Goal: Check status: Check status

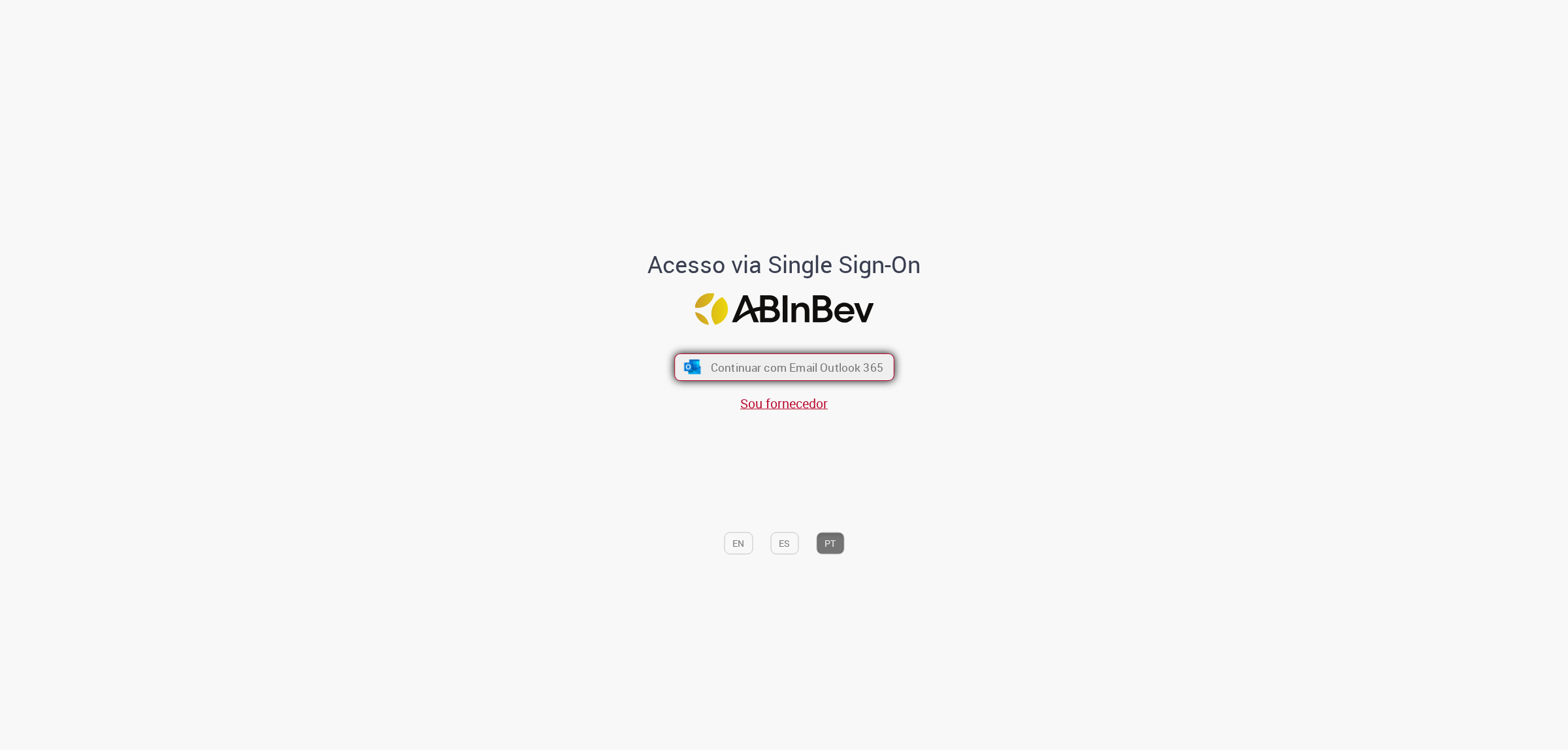
drag, startPoint x: 712, startPoint y: 387, endPoint x: 719, endPoint y: 376, distance: 13.0
click at [717, 384] on div "Continuar com Email Outlook 365 Sou fornecedor" at bounding box center [784, 376] width 216 height 72
click at [720, 372] on span "Continuar com Email Outlook 365" at bounding box center [797, 366] width 173 height 15
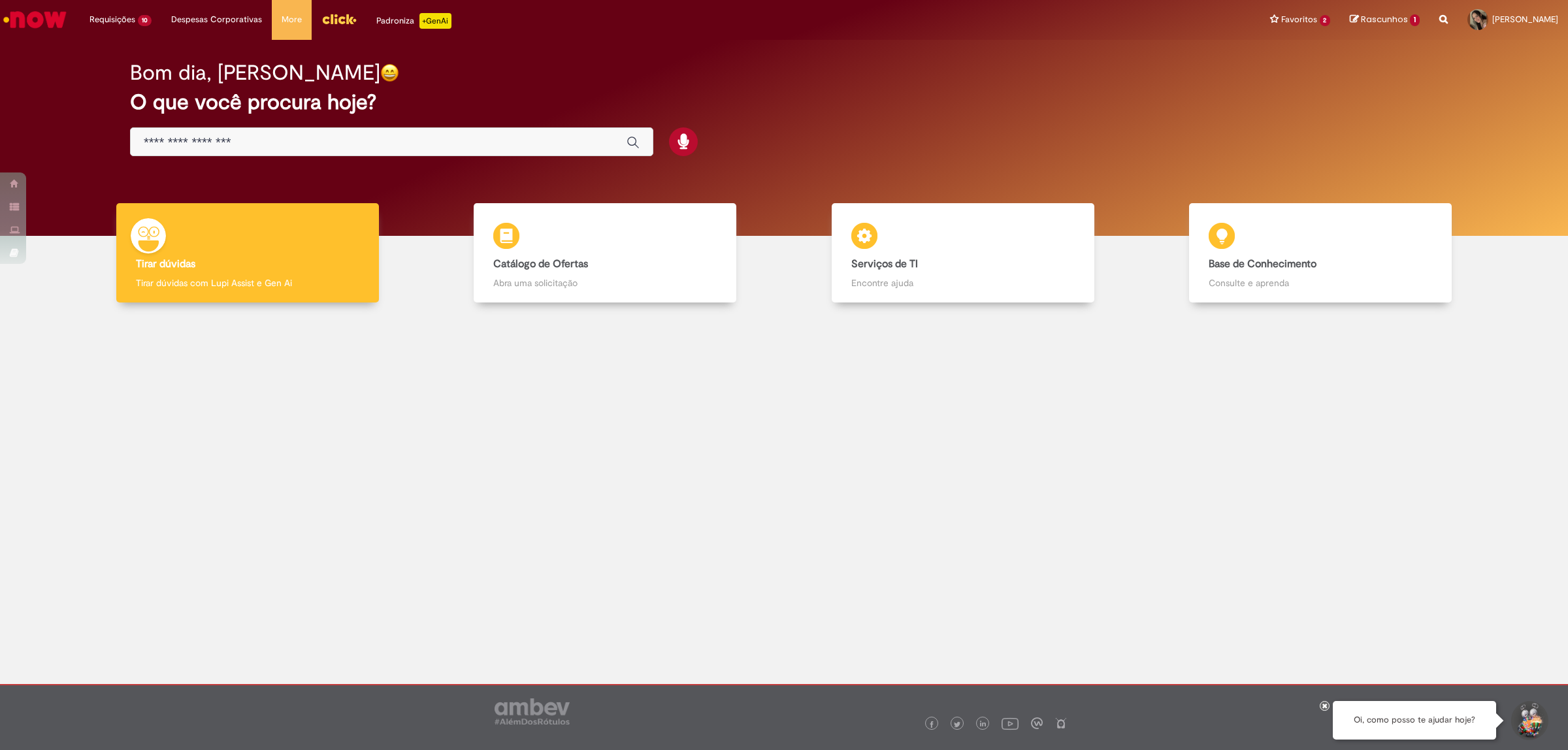
click at [255, 133] on div "Global" at bounding box center [392, 142] width 523 height 29
click at [254, 134] on div "Global" at bounding box center [392, 142] width 523 height 29
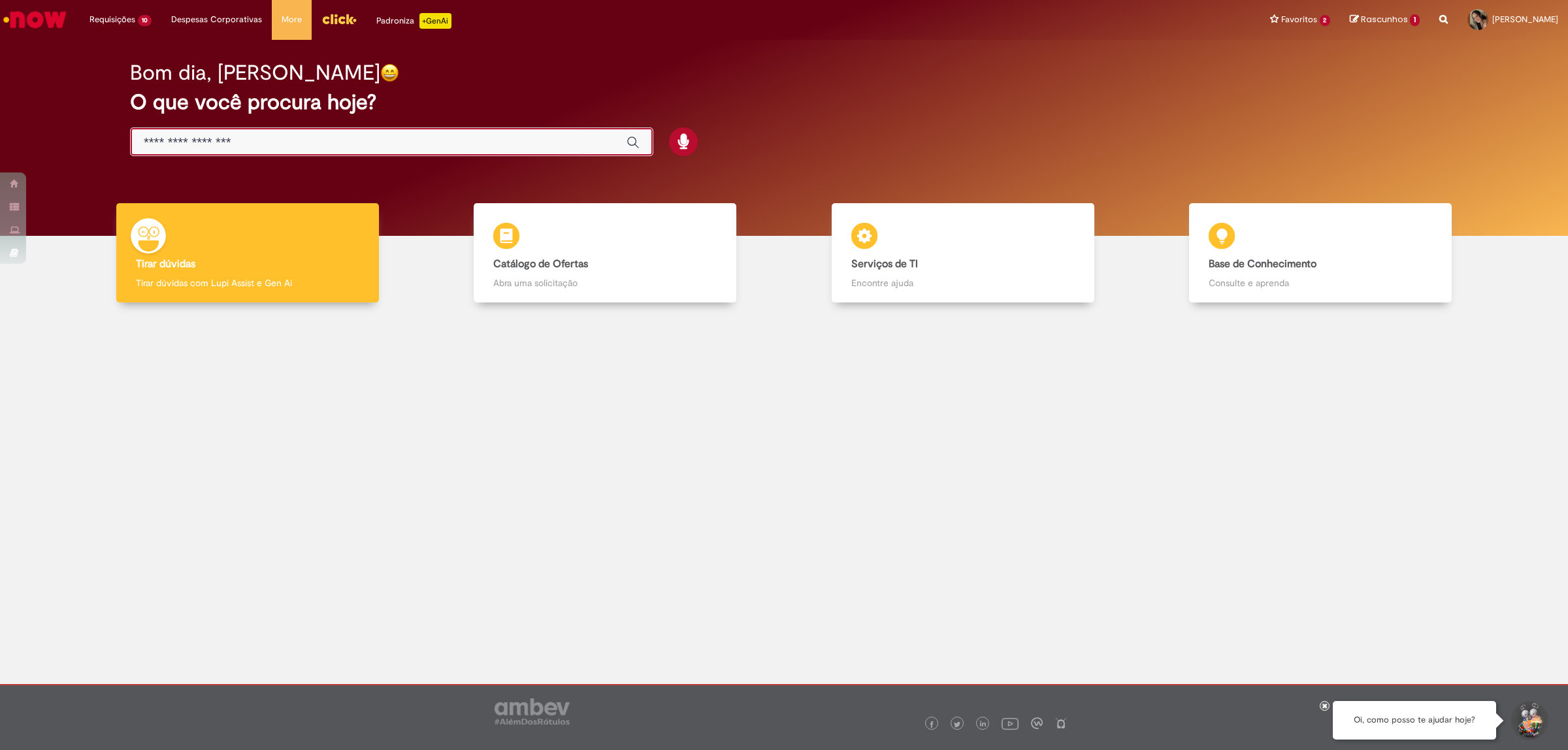
click at [171, 143] on input "Basta digitar aqui" at bounding box center [378, 143] width 469 height 15
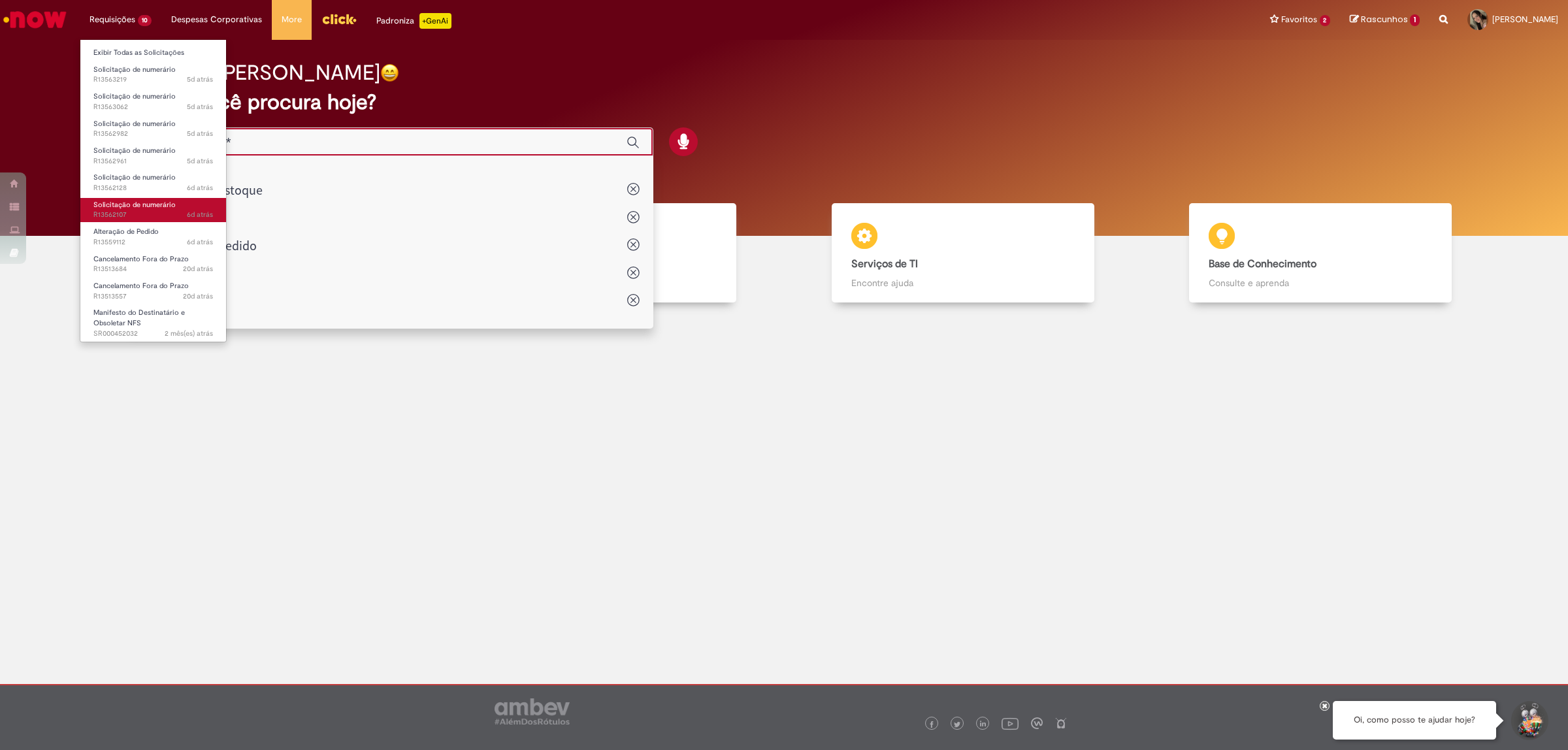
click at [181, 213] on span "6d atrás 6 dias atrás R13562107" at bounding box center [153, 215] width 120 height 11
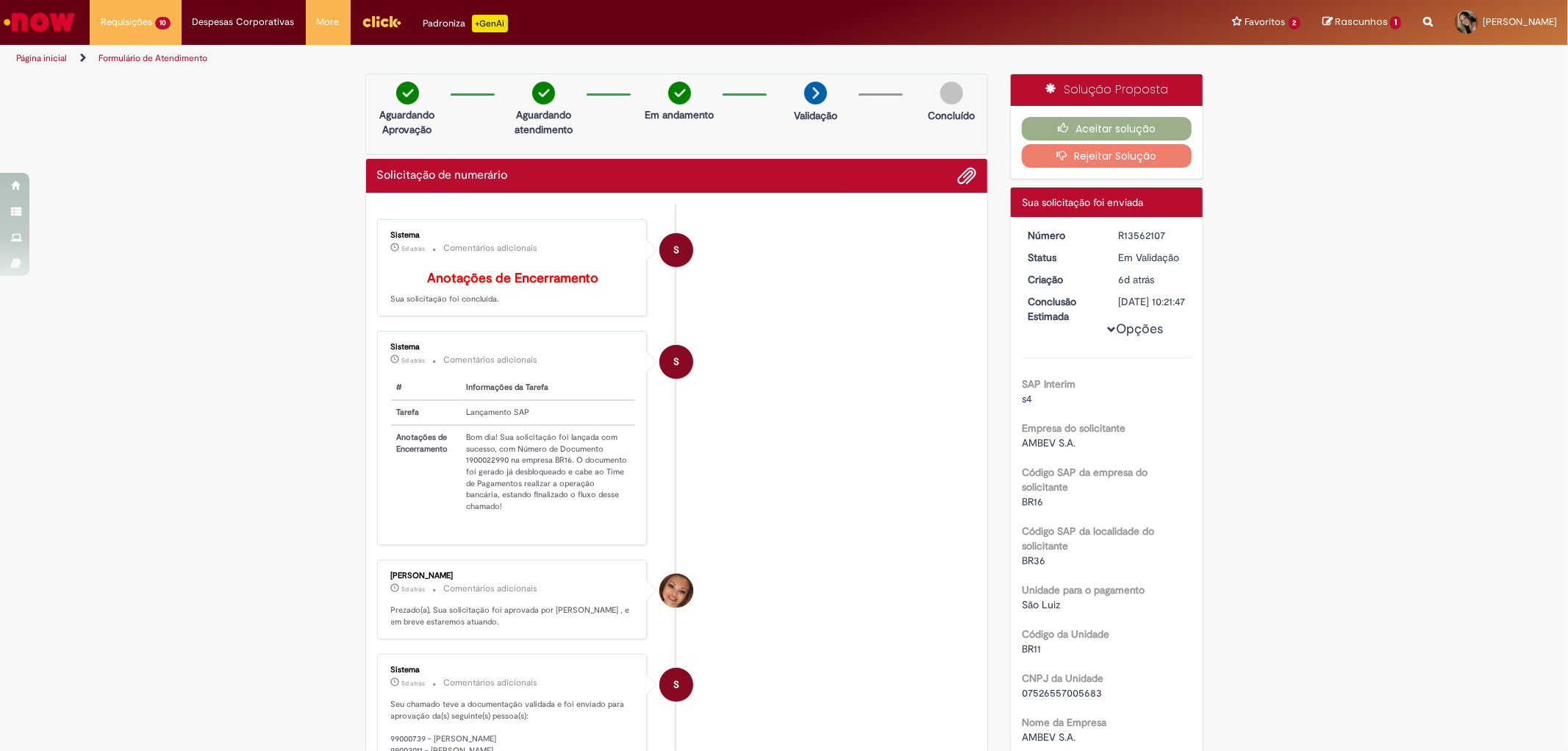
click at [494, 467] on td "Bom dia! Sua solicitação foi lançada com sucesso, com Número de Documento 19000…" at bounding box center [548, 472] width 175 height 93
copy td "1900022990"
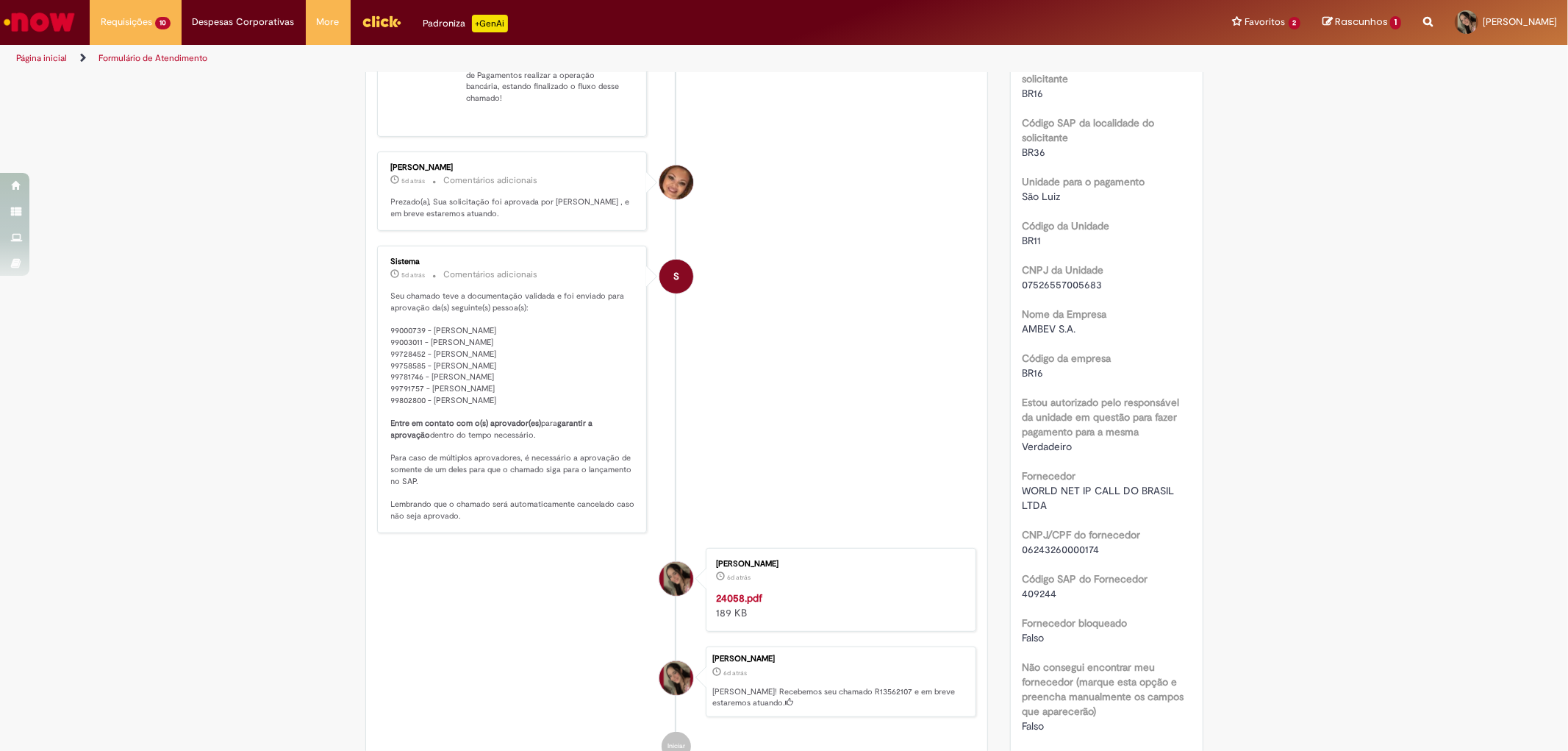
scroll to position [735, 0]
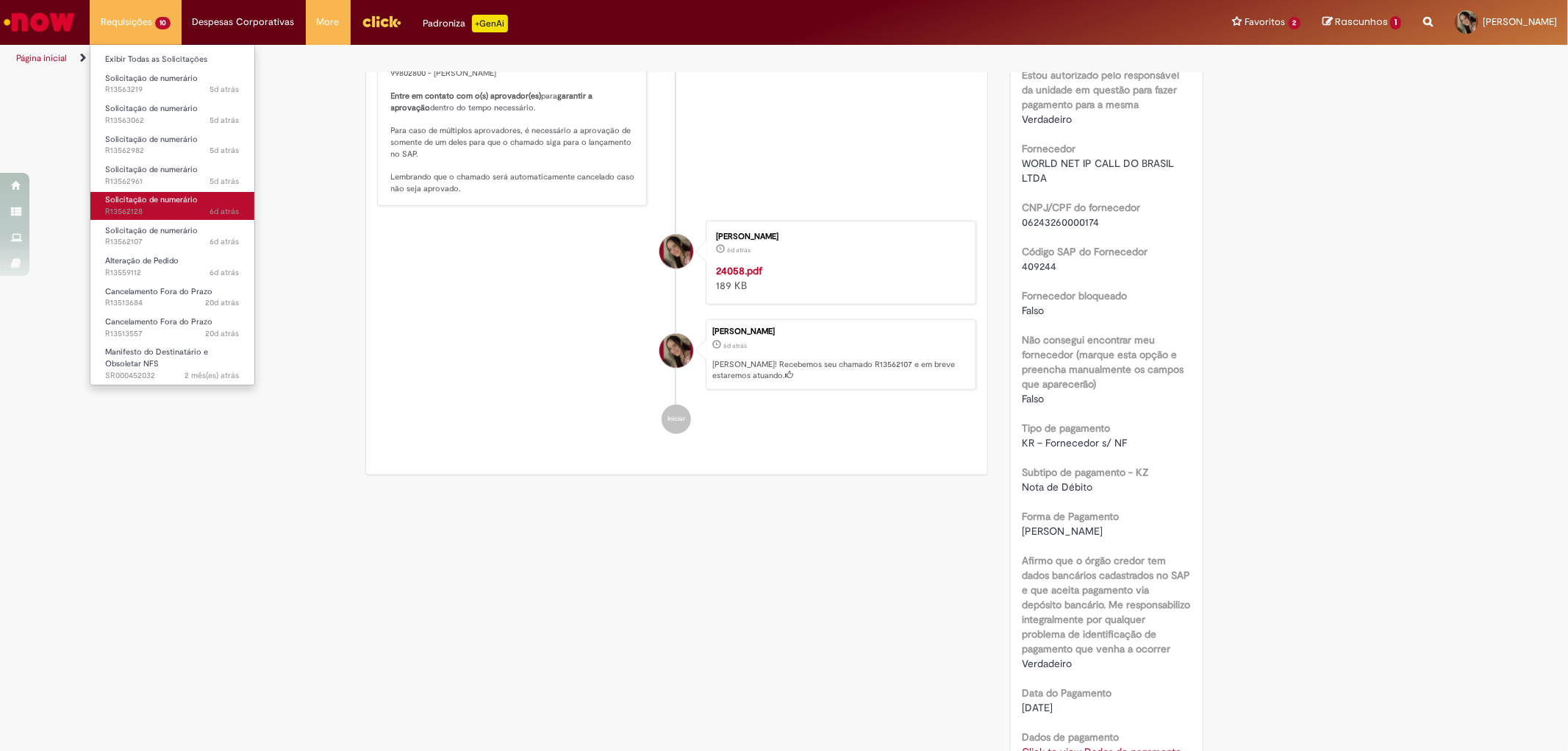
click at [151, 212] on span "6d atrás 6 dias atrás R13562128" at bounding box center [172, 212] width 135 height 12
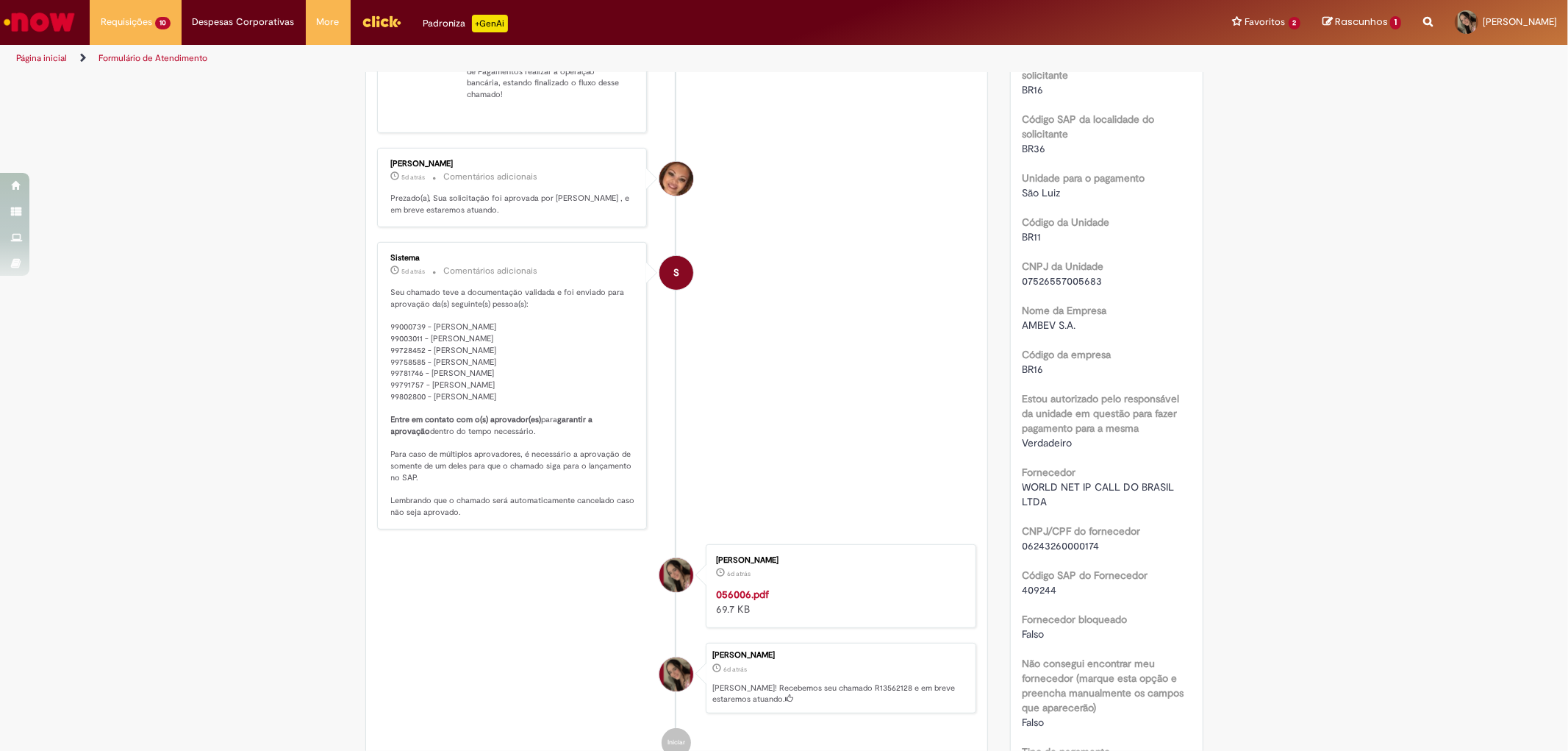
scroll to position [166, 0]
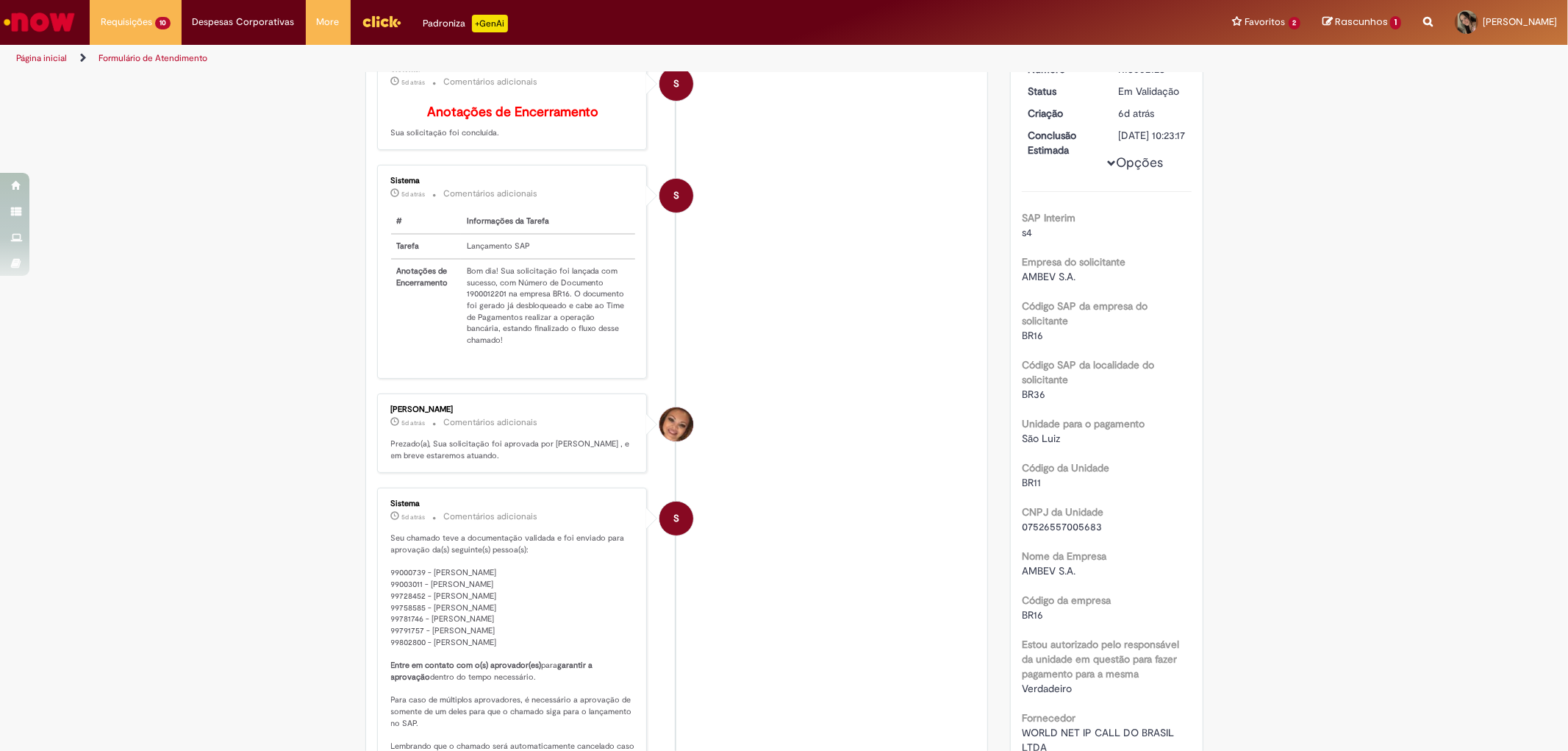
click at [481, 303] on td "Bom dia! Sua solicitação foi lançada com sucesso, com Número de Documento 19000…" at bounding box center [548, 305] width 175 height 93
click at [482, 303] on td "Bom dia! Sua solicitação foi lançada com sucesso, com Número de Documento 19000…" at bounding box center [548, 305] width 175 height 93
copy td "1900012201"
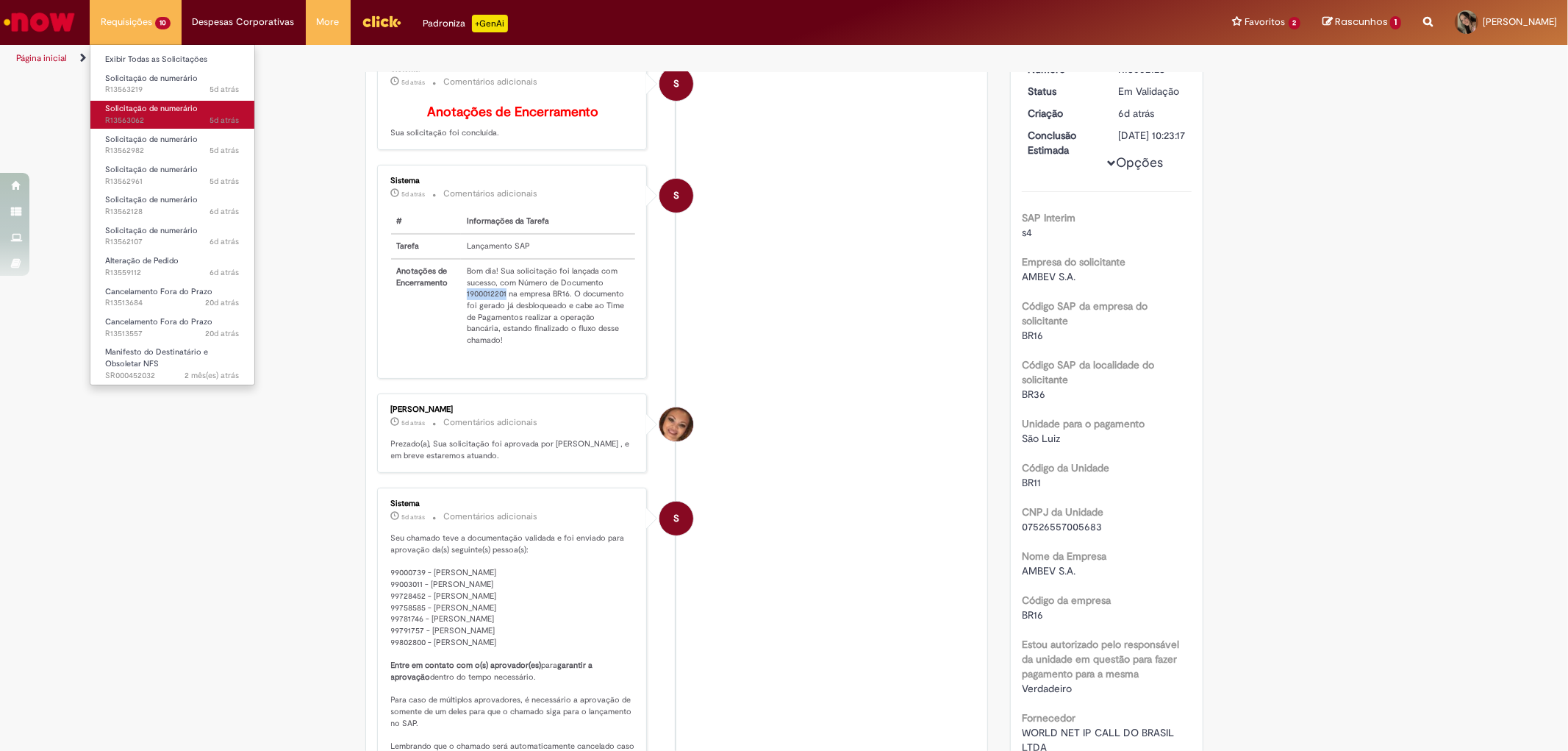
click at [147, 122] on span "5d atrás 5 dias atrás R13563062" at bounding box center [172, 121] width 135 height 12
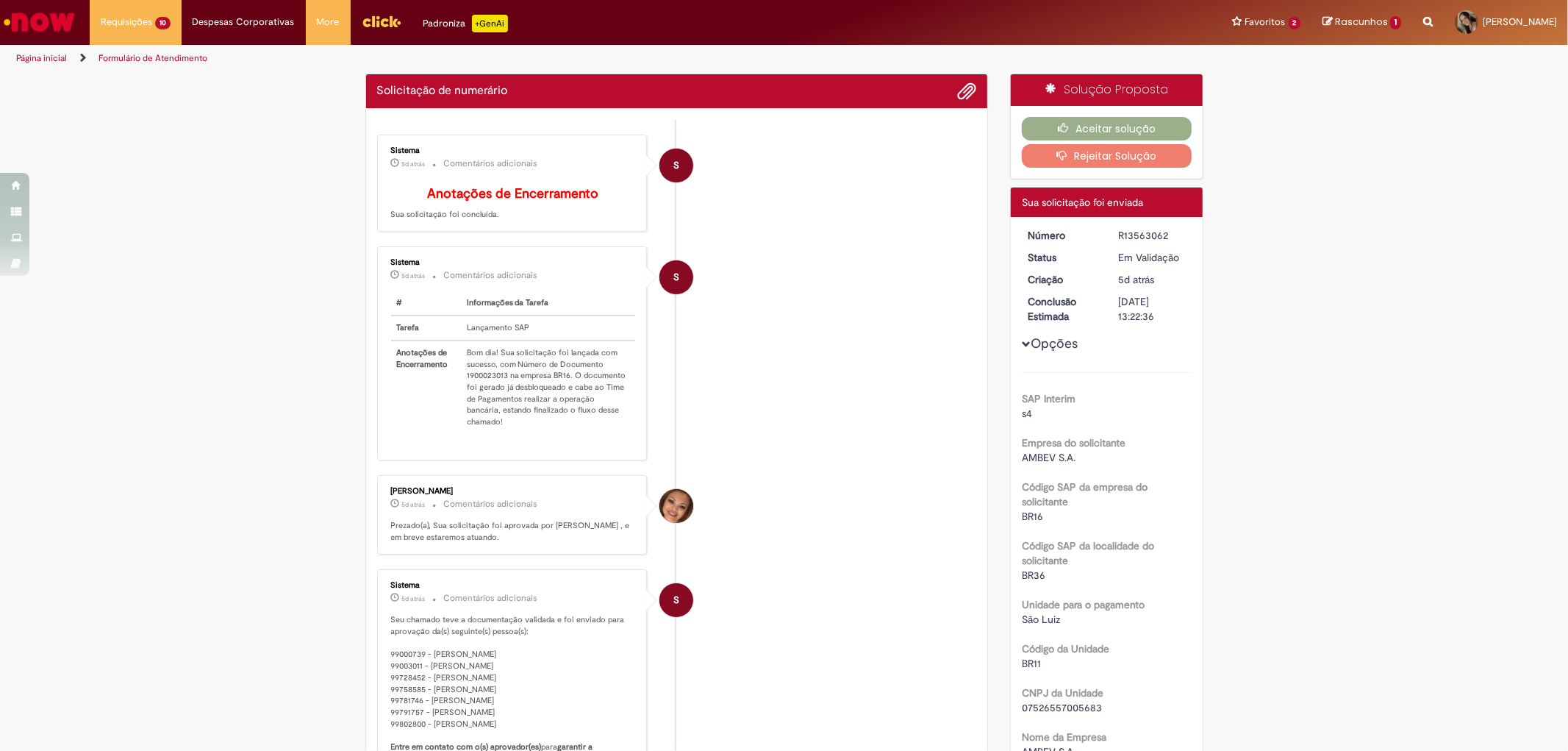
click at [490, 380] on td "Bom dia! Sua solicitação foi lançada com sucesso, com Número de Documento 19000…" at bounding box center [548, 387] width 175 height 93
click at [492, 380] on div "Sistema 5d atrás 5 dias atrás Comentários adicionais # Informações da Tarefa Ta…" at bounding box center [512, 353] width 261 height 204
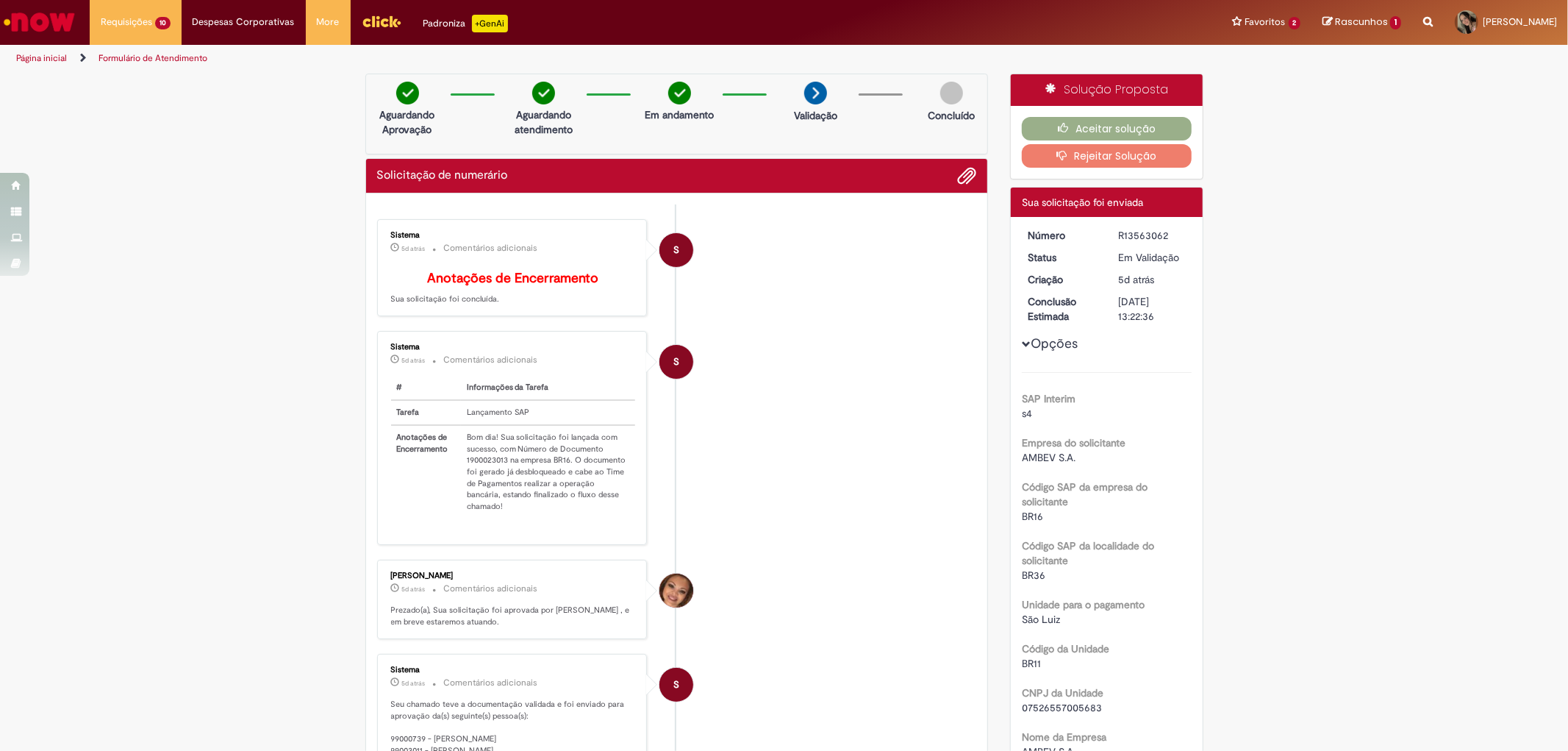
click at [497, 468] on td "Bom dia! Sua solicitação foi lançada com sucesso, com Número de Documento 19000…" at bounding box center [548, 472] width 175 height 93
copy td "1900023013"
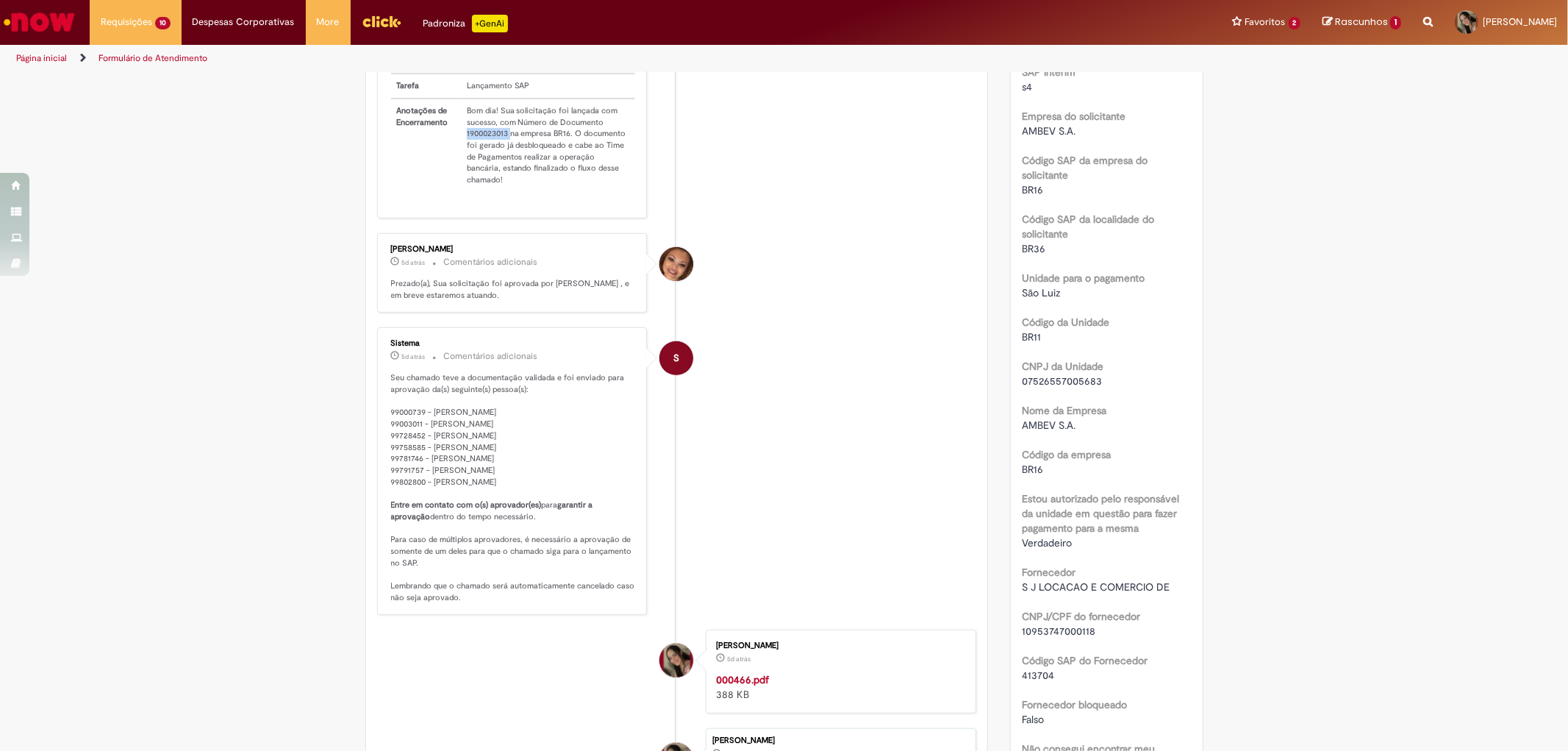
scroll to position [489, 0]
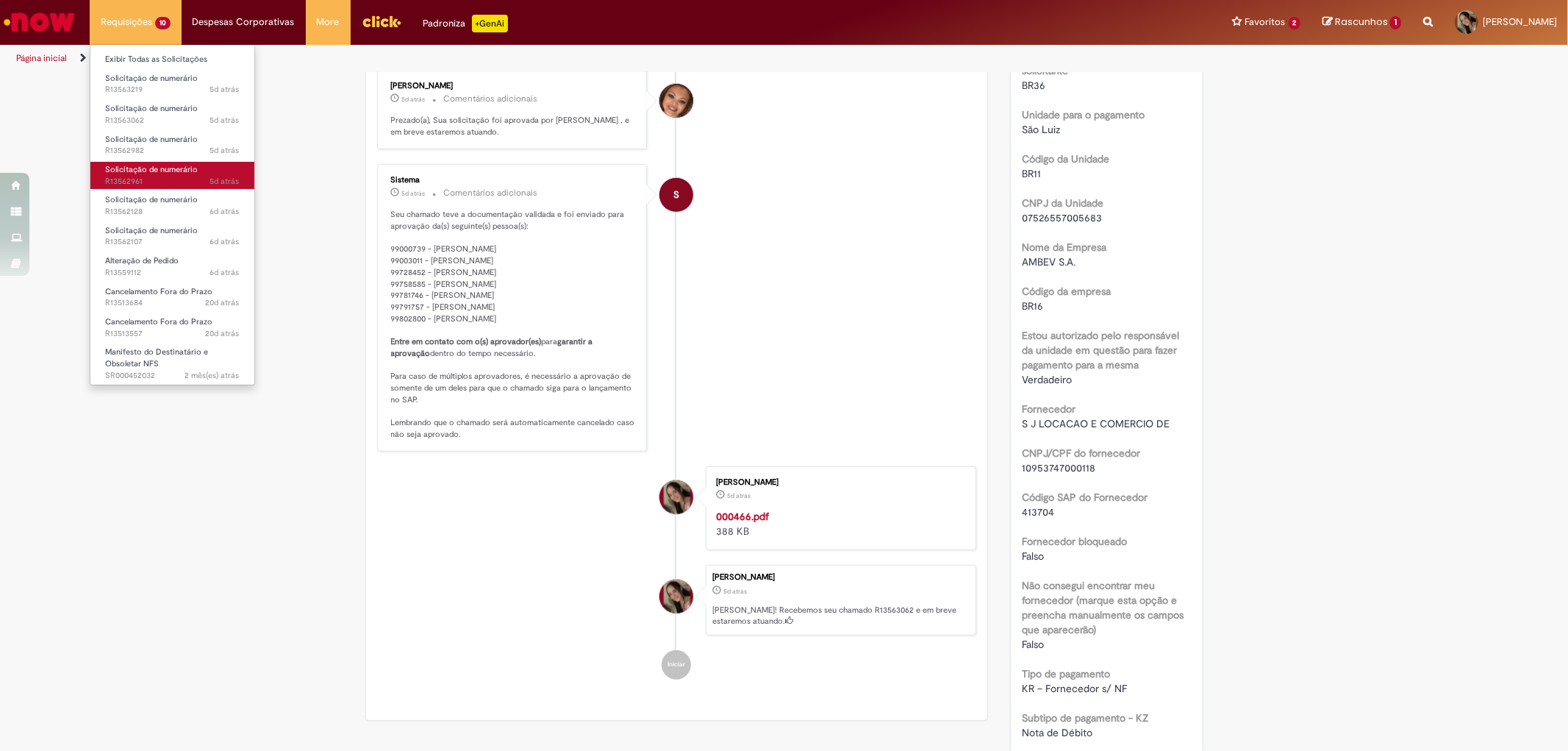
click at [180, 181] on span "5d atrás 5 dias atrás R13562961" at bounding box center [172, 181] width 135 height 12
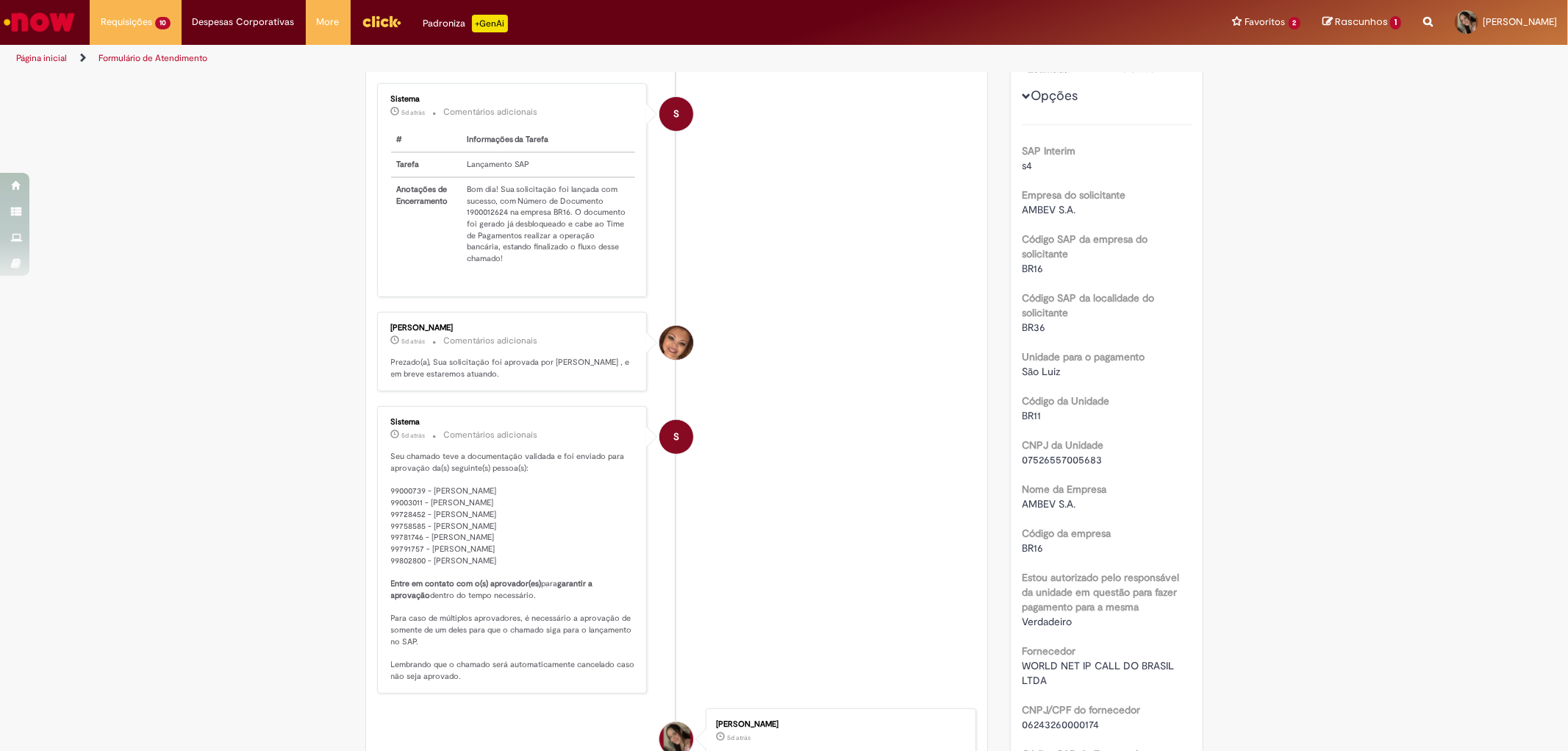
scroll to position [166, 0]
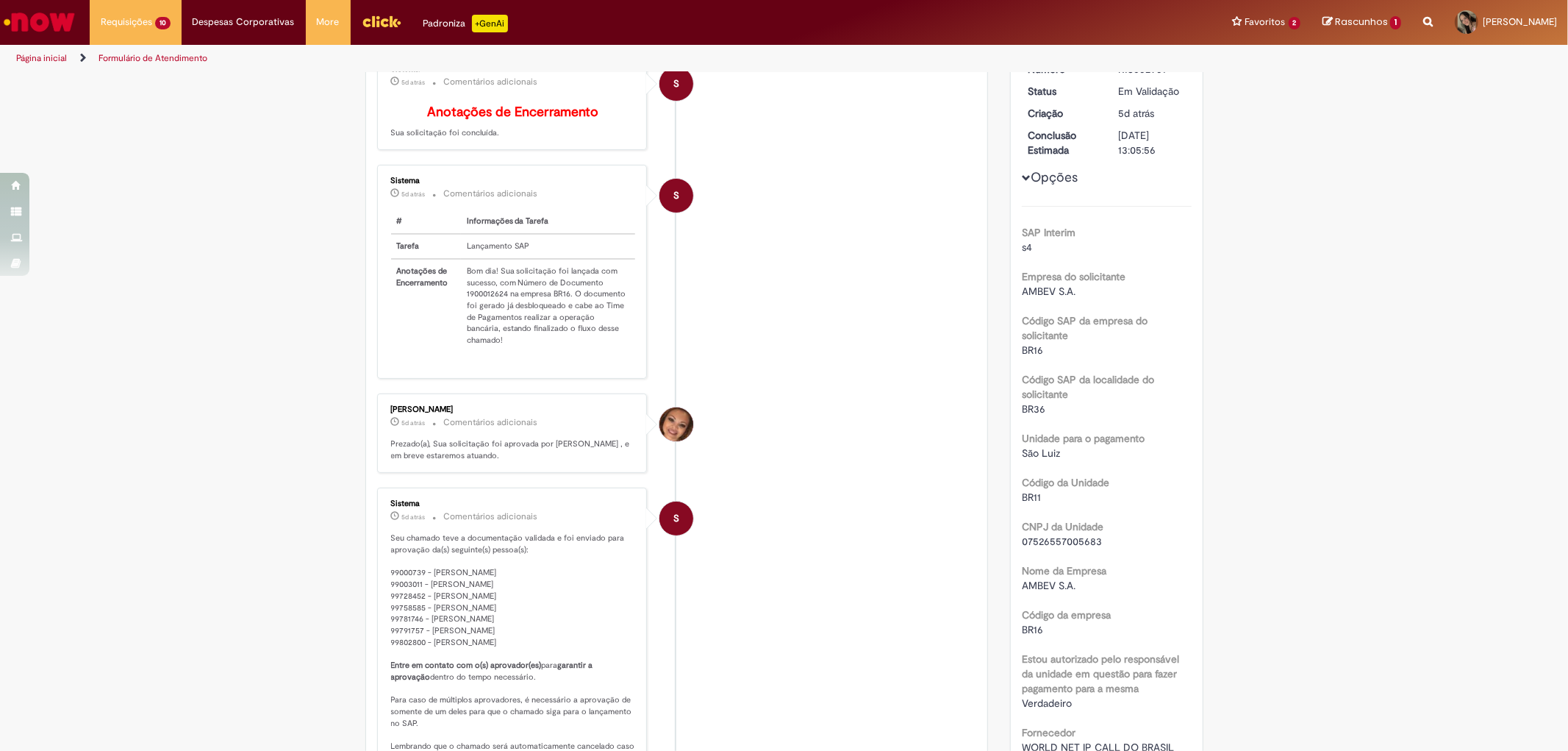
click at [482, 297] on td "Bom dia! Sua solicitação foi lançada com sucesso, com Número de Documento 19000…" at bounding box center [548, 305] width 175 height 93
copy td "1900012624"
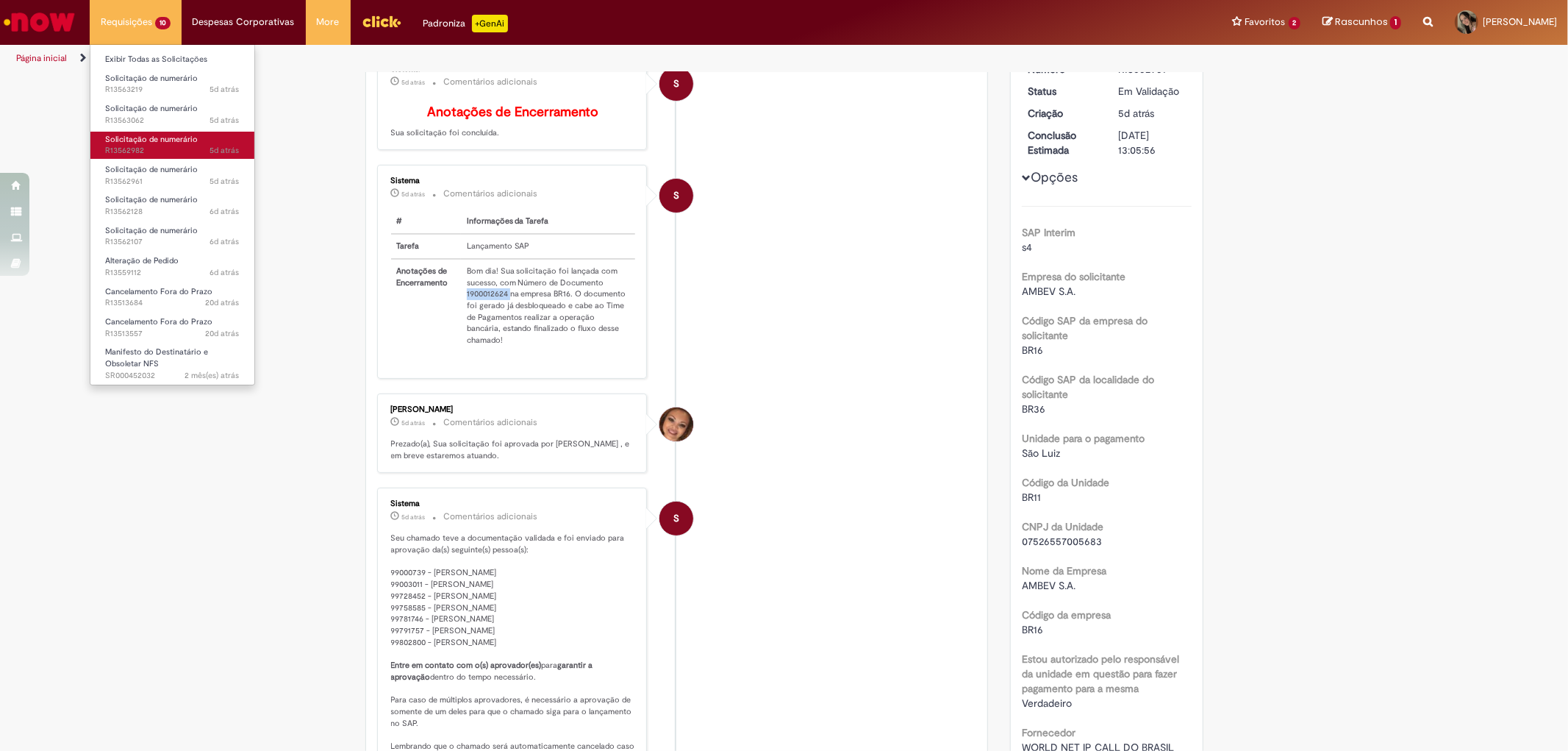
click at [158, 153] on span "5d atrás 5 dias atrás R13562982" at bounding box center [172, 151] width 135 height 12
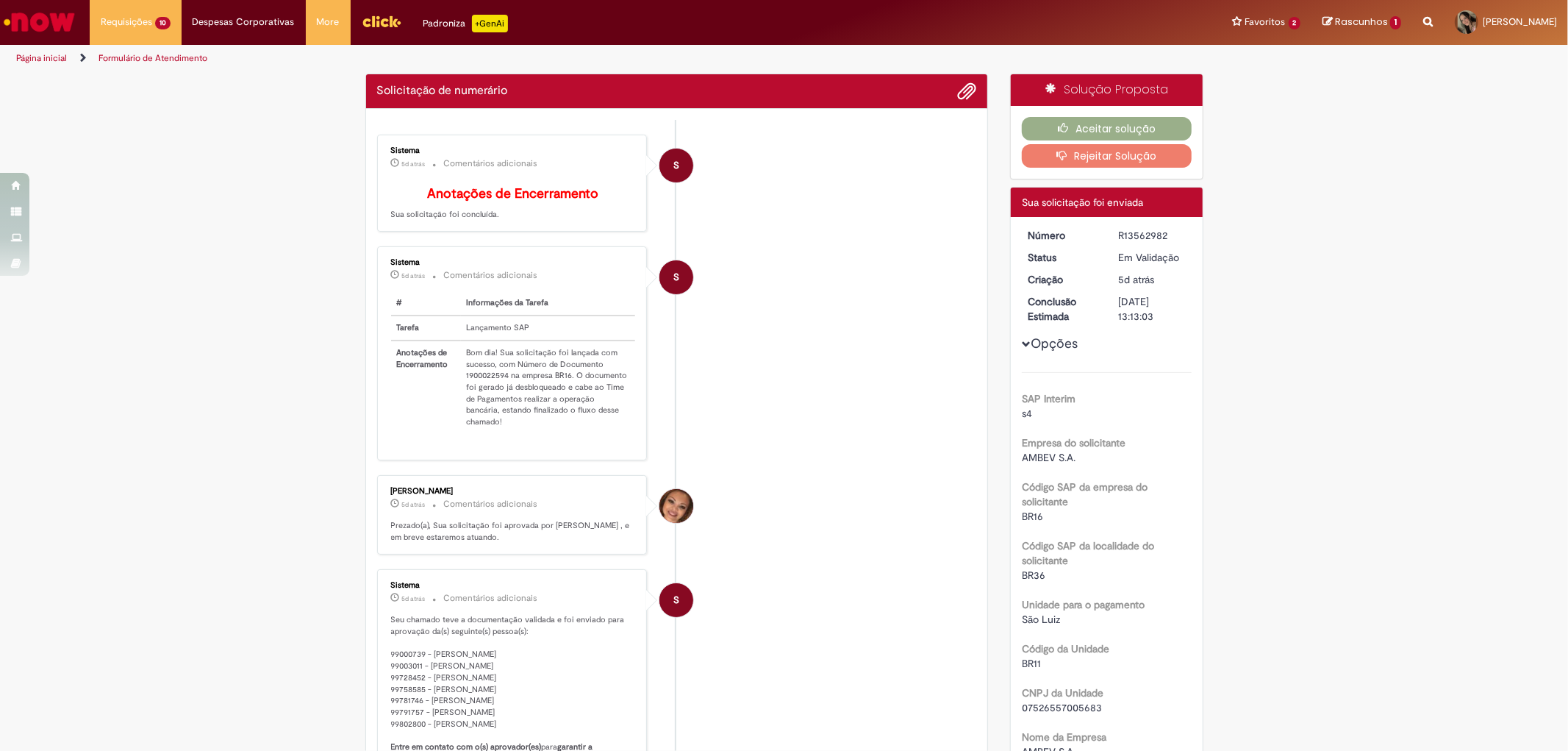
click at [478, 380] on td "Bom dia! Sua solicitação foi lançada com sucesso, com Número de Documento 19000…" at bounding box center [548, 387] width 175 height 93
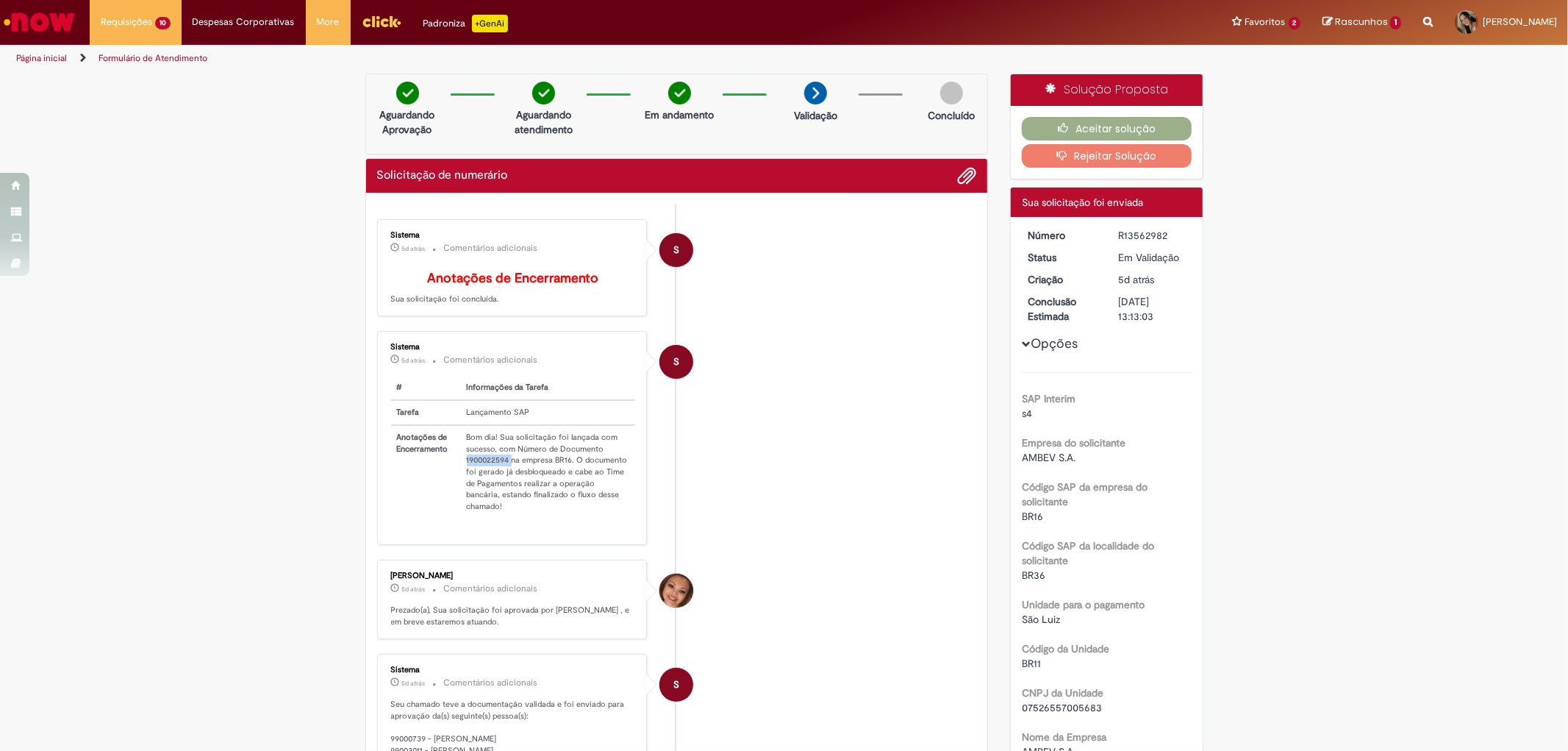
copy td "1900022594"
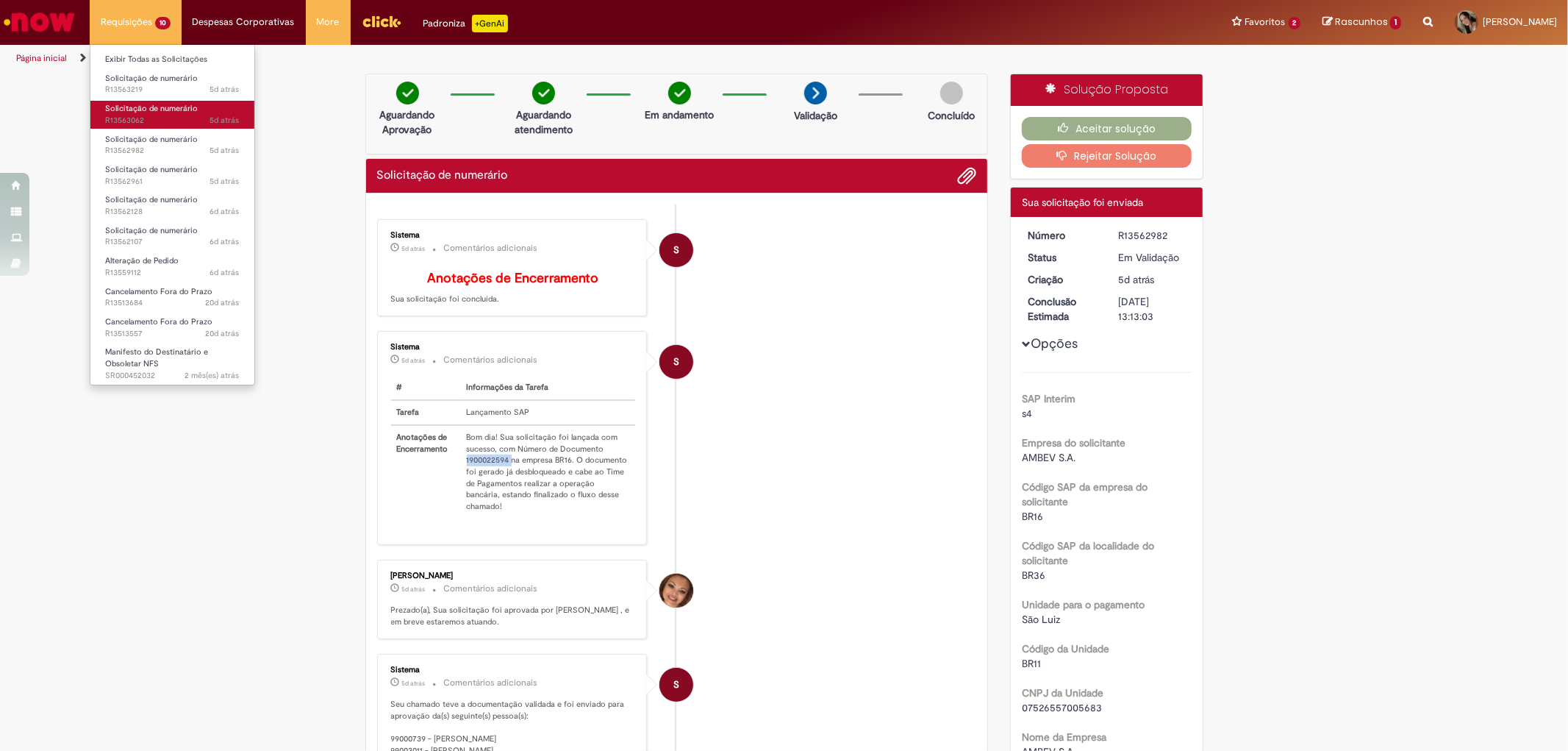
click at [147, 114] on link "Solicitação de numerário 5d atrás 5 dias atrás R13563062" at bounding box center [171, 114] width 163 height 27
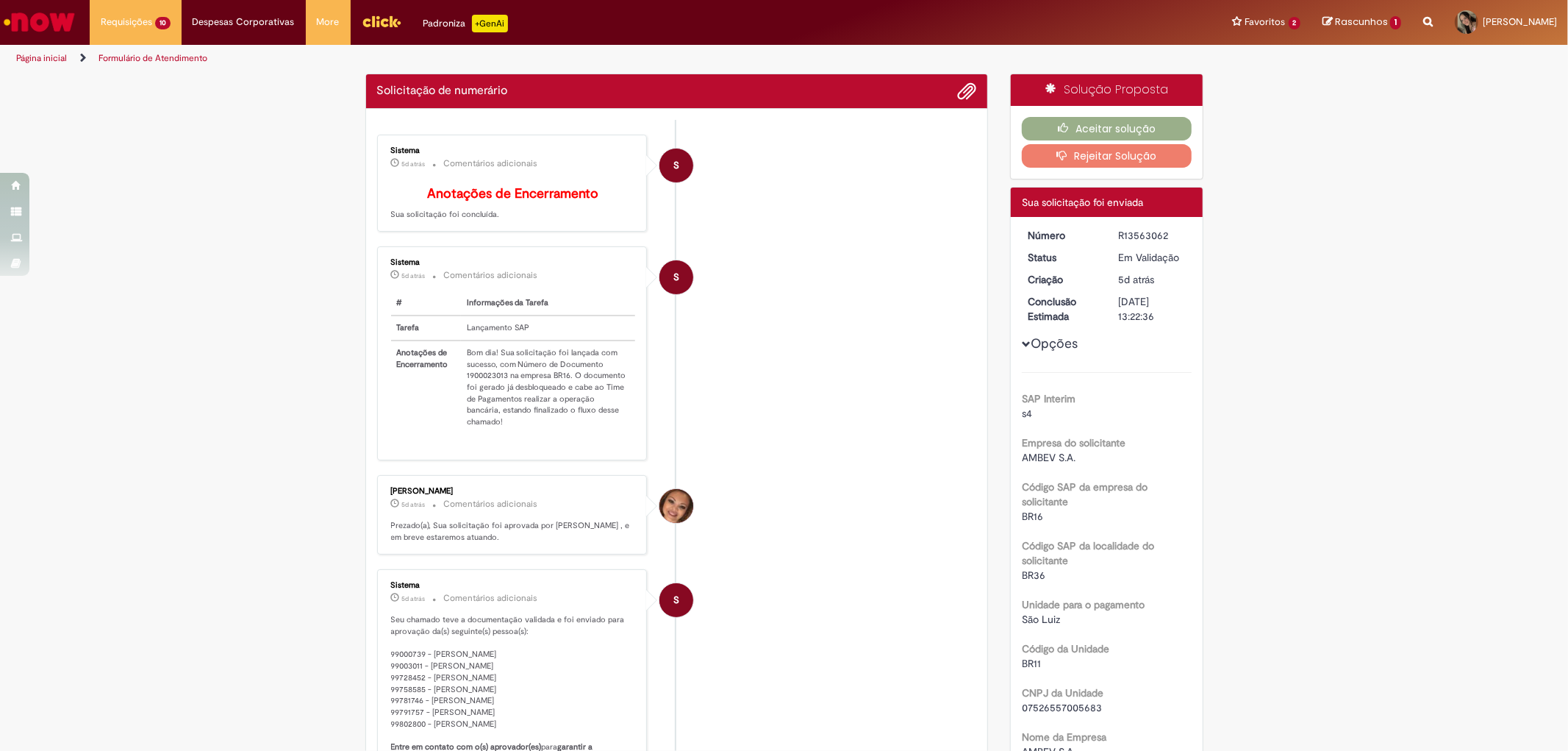
click at [492, 383] on td "Bom dia! Sua solicitação foi lançada com sucesso, com Número de Documento 19000…" at bounding box center [548, 387] width 175 height 93
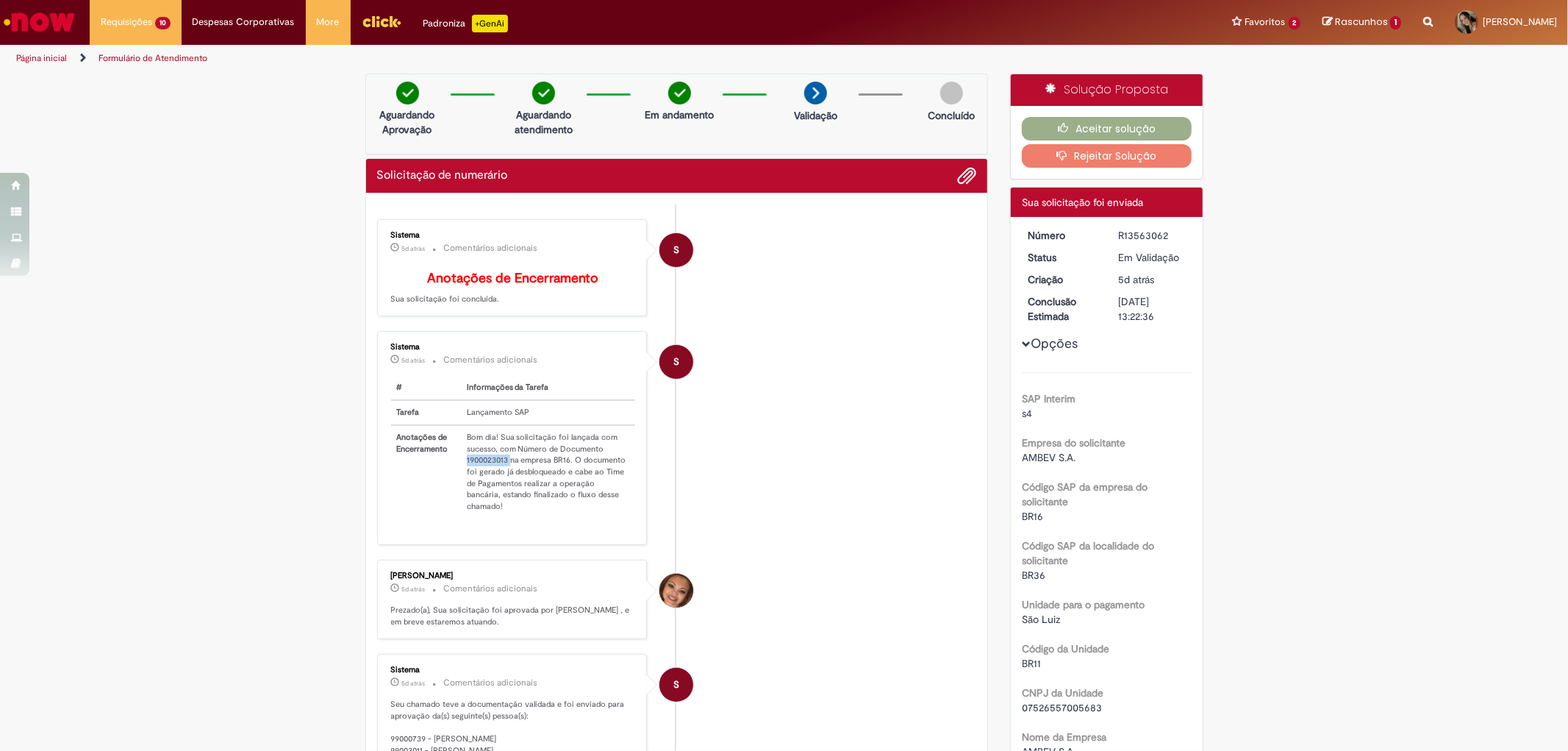
copy td "1900023013"
